Goal: Task Accomplishment & Management: Use online tool/utility

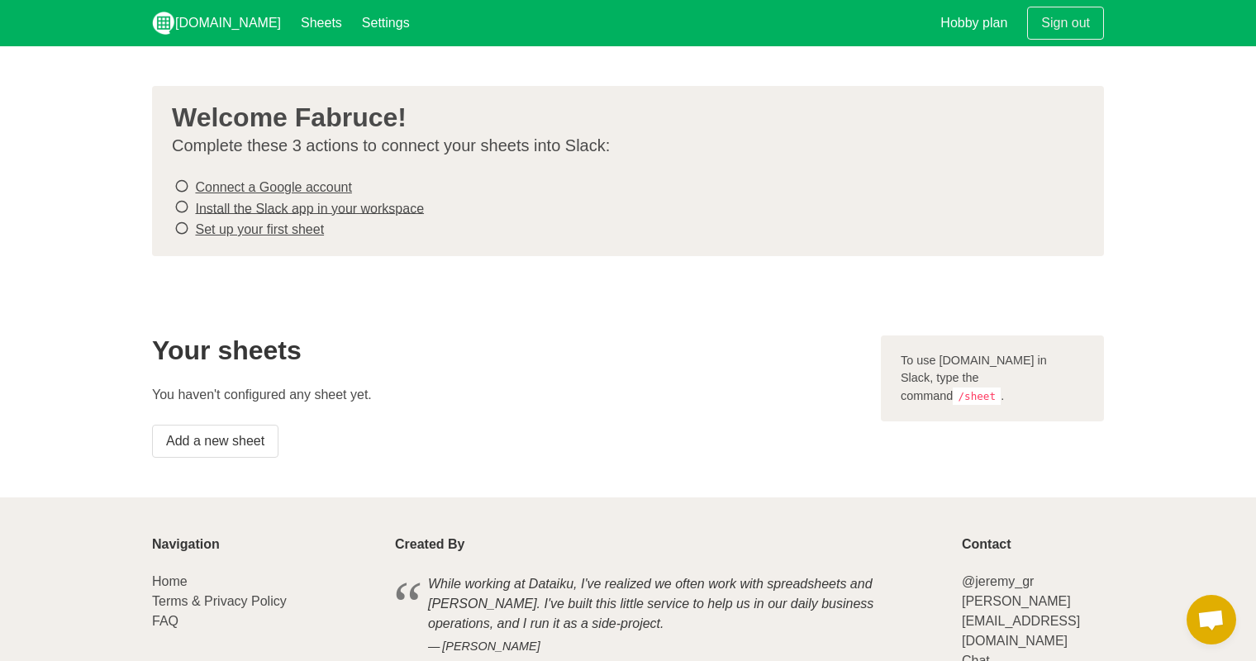
click at [269, 190] on link "Connect a Google account" at bounding box center [273, 187] width 156 height 14
click at [284, 226] on link "Set up your first sheet" at bounding box center [259, 229] width 129 height 14
click at [240, 444] on link "Add a new sheet" at bounding box center [215, 441] width 126 height 33
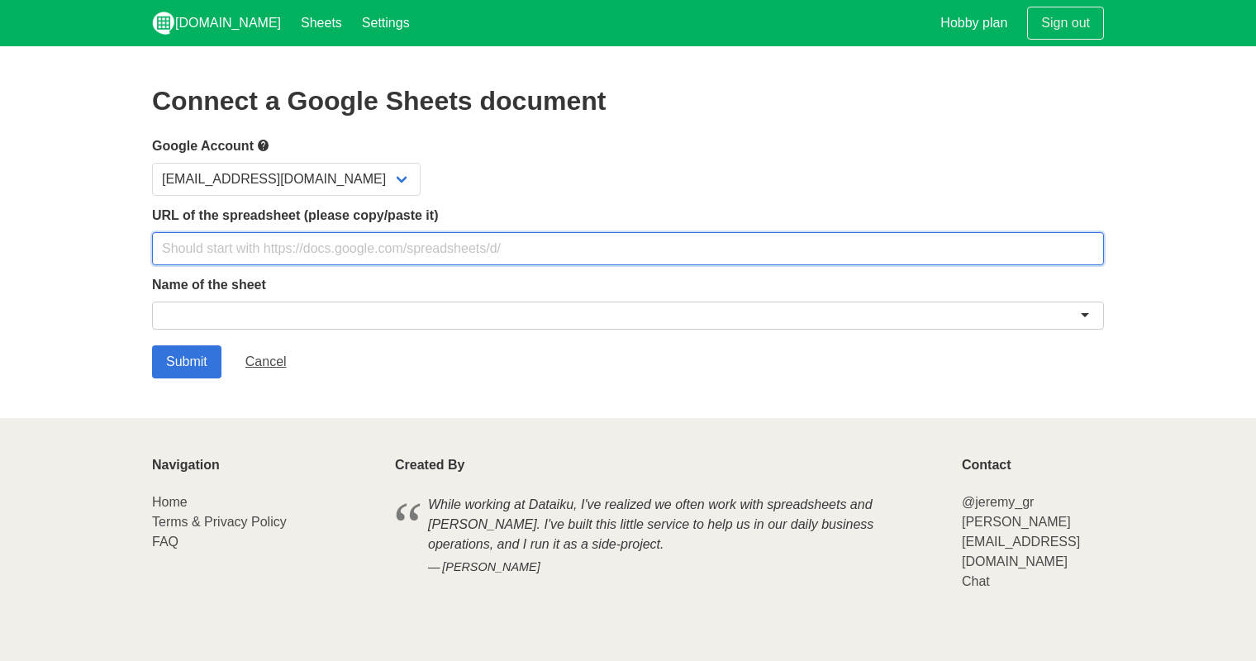
click at [268, 255] on input "text" at bounding box center [628, 248] width 952 height 33
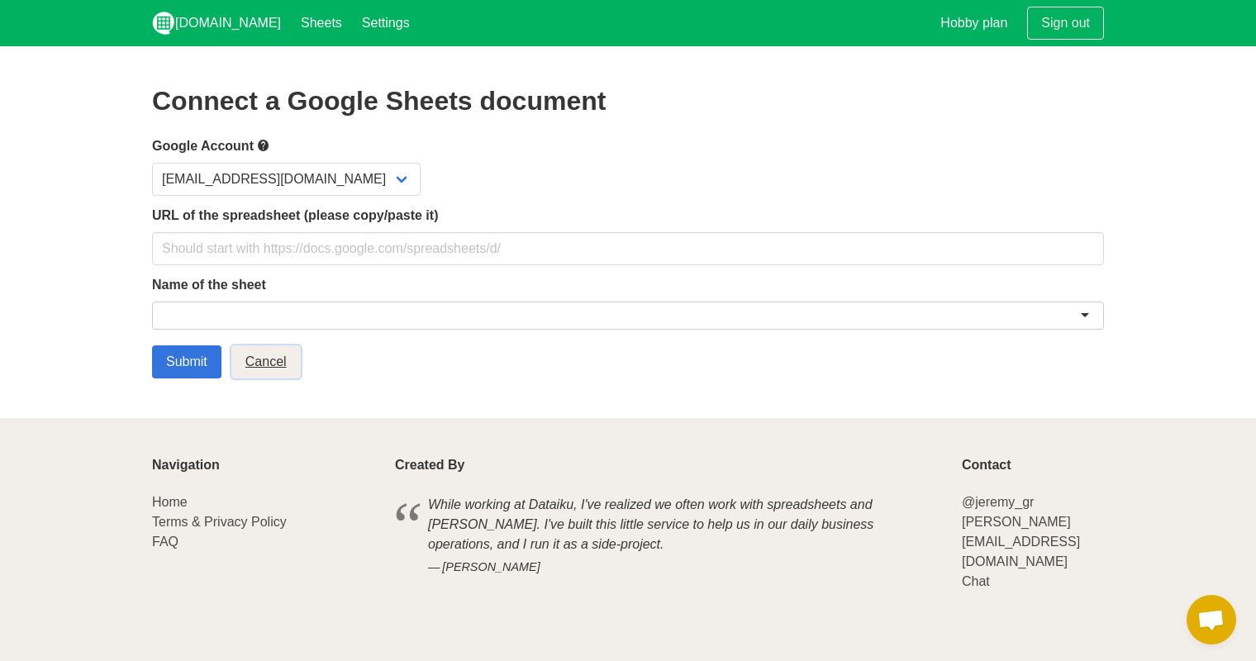
click at [269, 353] on link "Cancel" at bounding box center [265, 362] width 69 height 33
